Goal: Browse casually: Explore the website without a specific task or goal

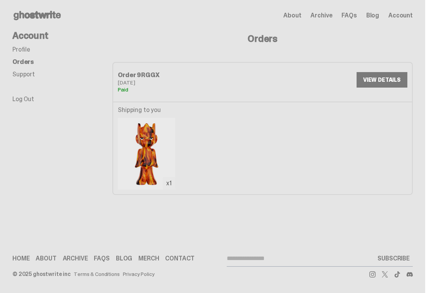
click at [412, 14] on span "Account" at bounding box center [401, 15] width 24 height 6
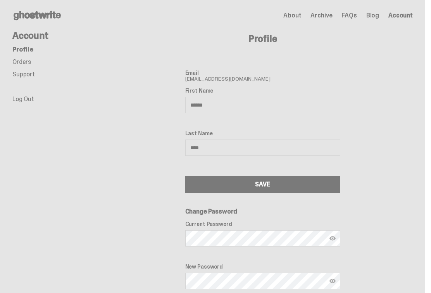
click at [28, 102] on link "Log Out" at bounding box center [23, 99] width 22 height 8
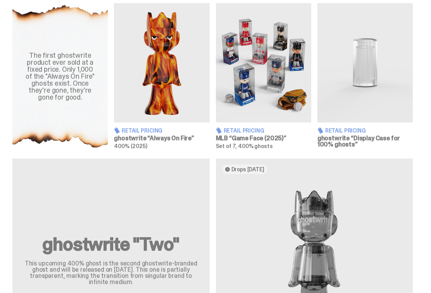
scroll to position [305, 0]
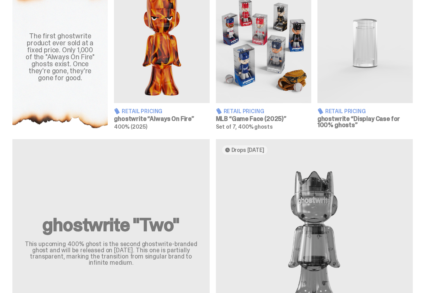
click at [356, 111] on span "Retail Pricing" at bounding box center [345, 111] width 41 height 5
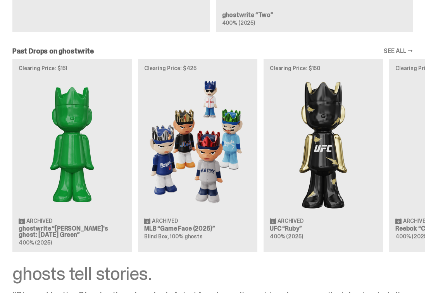
scroll to position [625, 0]
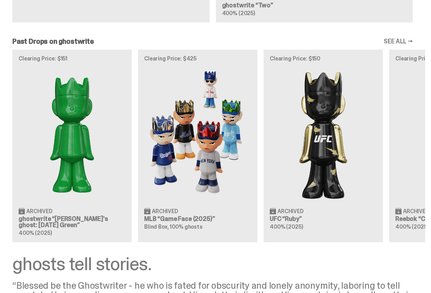
click at [191, 220] on h3 "MLB “Game Face (2025)”" at bounding box center [197, 219] width 107 height 6
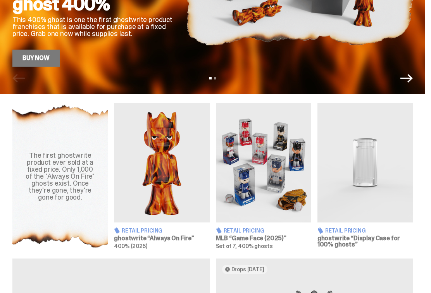
scroll to position [187, 0]
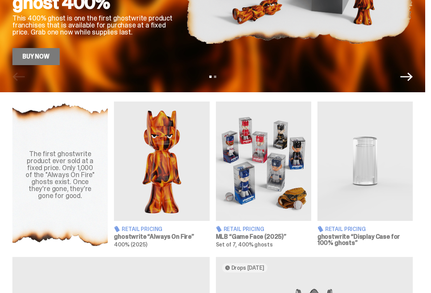
click at [277, 212] on img at bounding box center [263, 161] width 95 height 119
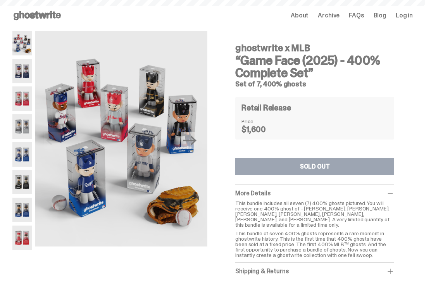
scroll to position [187, 0]
